Goal: Transaction & Acquisition: Book appointment/travel/reservation

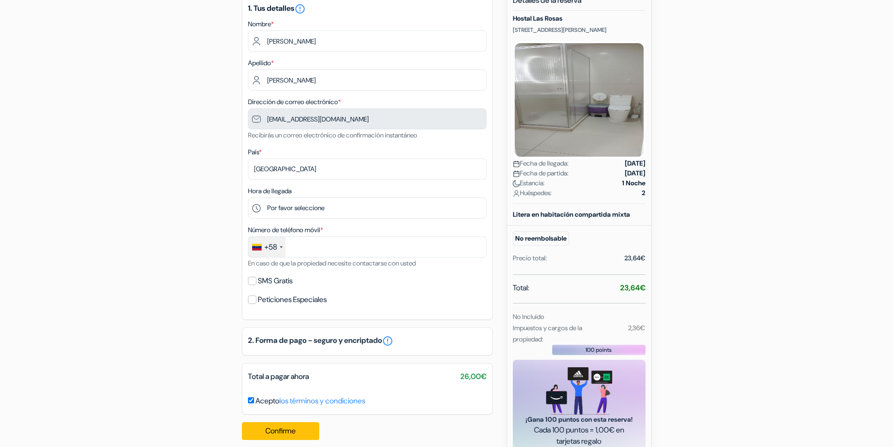
scroll to position [86, 0]
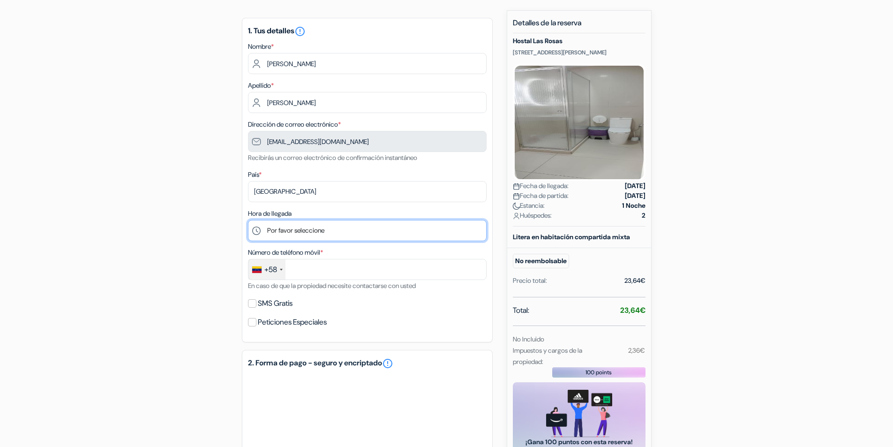
click at [291, 225] on select "Por favor seleccione 14:00 15:00 16:00 17:00 18:00 19:00 20:00 21:00 22:00 23:00" at bounding box center [367, 230] width 239 height 21
select select "17"
click at [248, 220] on select "Por favor seleccione 14:00 15:00 16:00 17:00 18:00 19:00 20:00 21:00 22:00 23:00" at bounding box center [367, 230] width 239 height 21
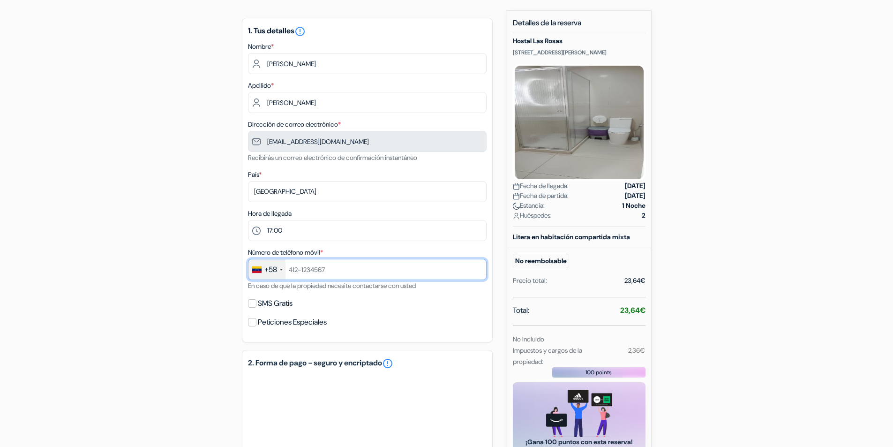
click at [294, 272] on input "text" at bounding box center [367, 269] width 239 height 21
type input "4129522553"
click at [200, 290] on div "add_box Hostal [GEOGRAPHIC_DATA] [STREET_ADDRESS][PERSON_NAME] Detalles del Alo…" at bounding box center [446, 292] width 619 height 565
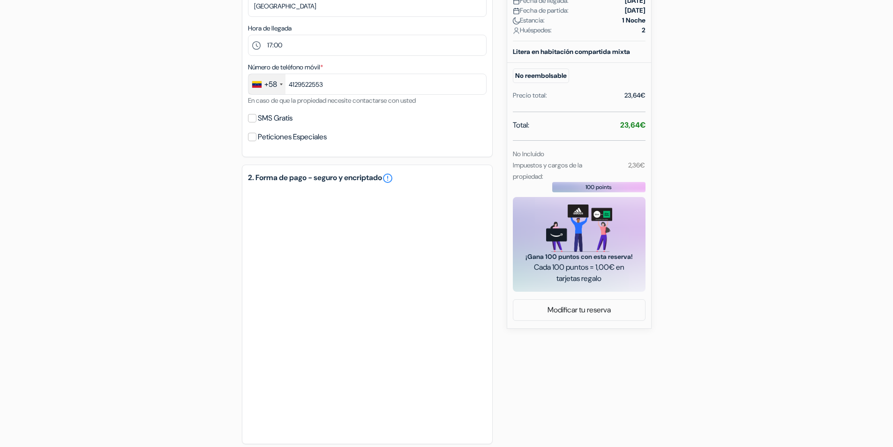
scroll to position [318, 0]
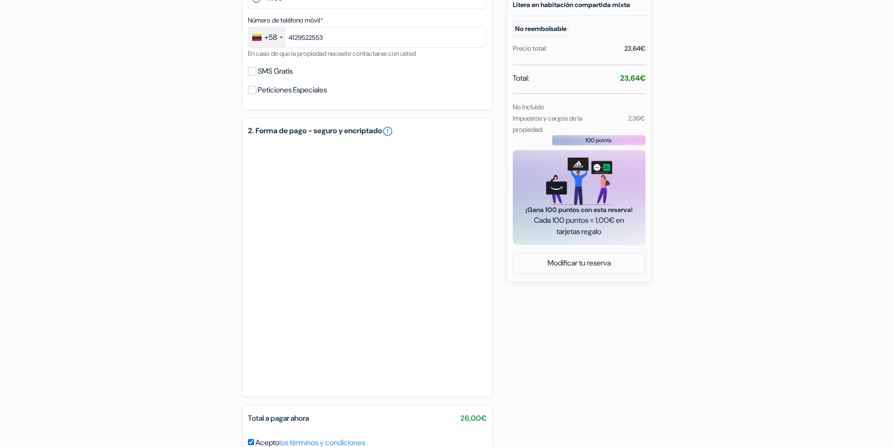
click at [537, 369] on div "add_box Hostal [GEOGRAPHIC_DATA] [STREET_ADDRESS][PERSON_NAME] Detalles del Alo…" at bounding box center [446, 133] width 619 height 711
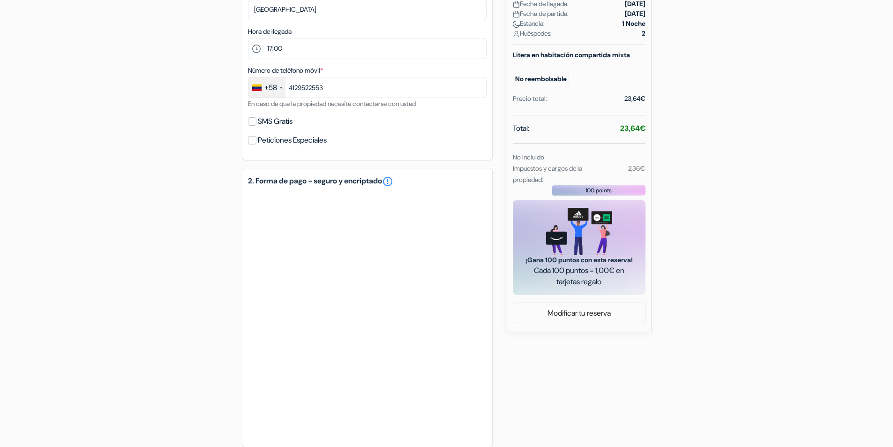
scroll to position [370, 0]
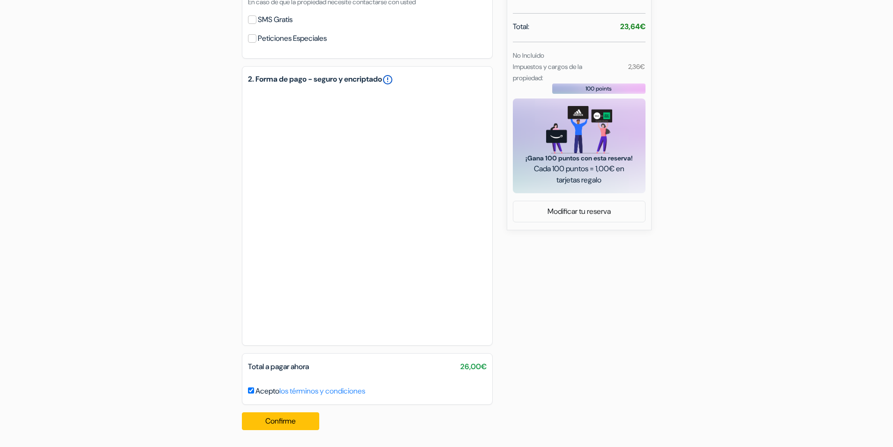
click at [393, 79] on link "error_outline" at bounding box center [387, 79] width 11 height 11
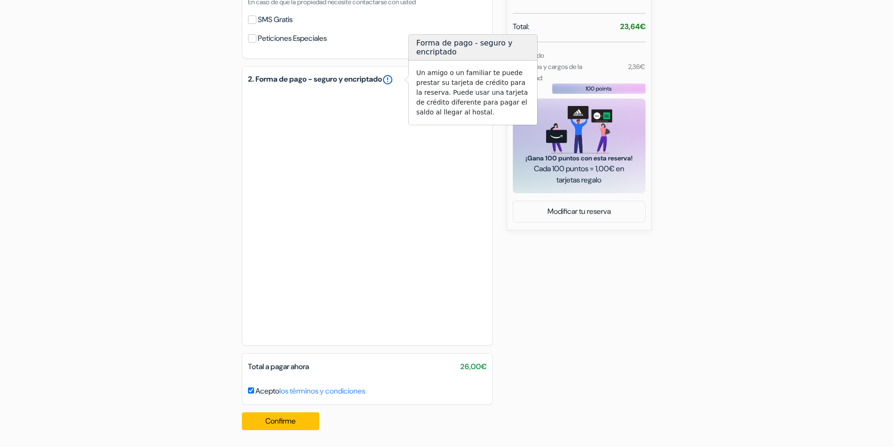
click at [393, 79] on link "error_outline" at bounding box center [387, 79] width 11 height 11
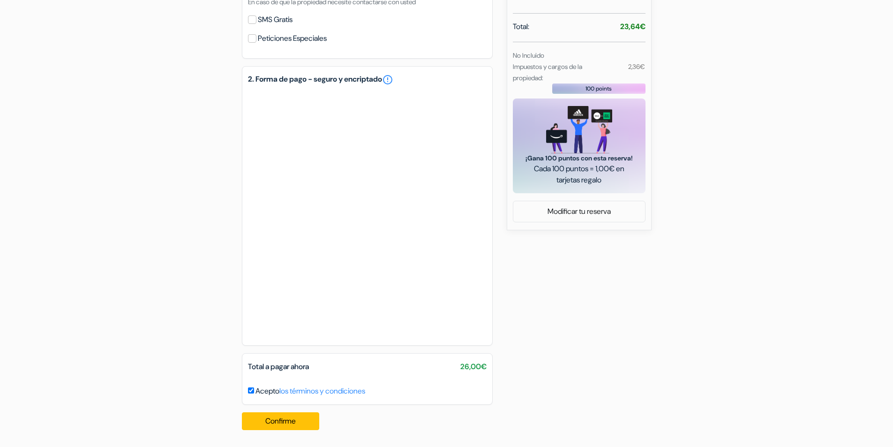
click at [174, 173] on div "add_box Hostal [GEOGRAPHIC_DATA] [STREET_ADDRESS][PERSON_NAME] Detalles del Alo…" at bounding box center [446, 82] width 619 height 711
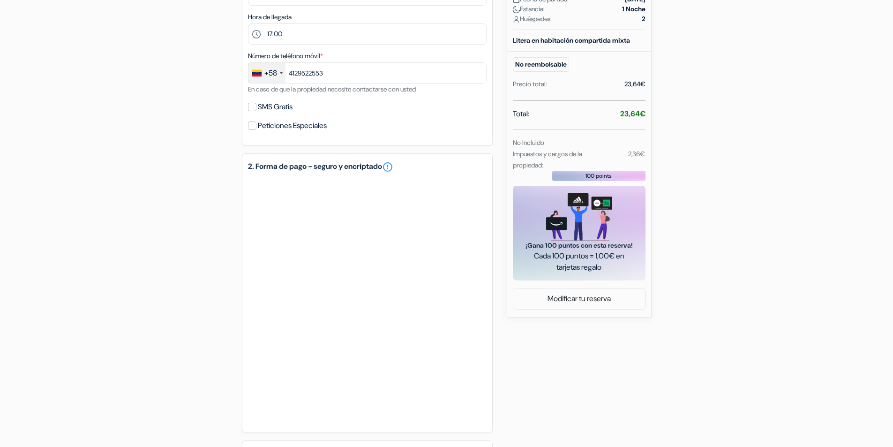
scroll to position [328, 0]
